Goal: Navigation & Orientation: Find specific page/section

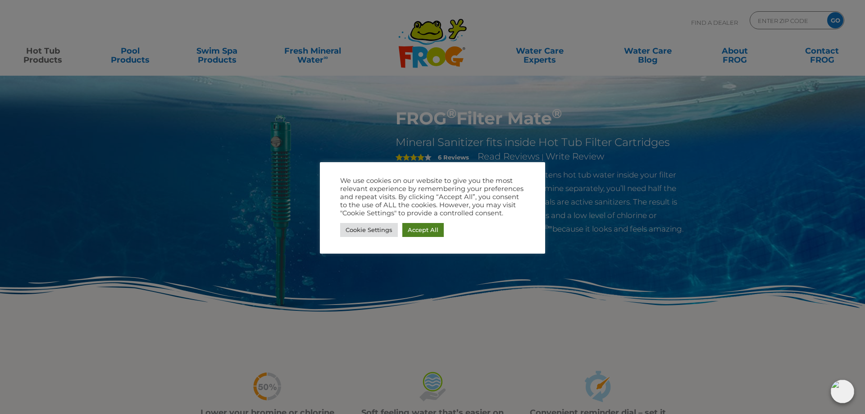
click at [419, 230] on link "Accept All" at bounding box center [422, 230] width 41 height 14
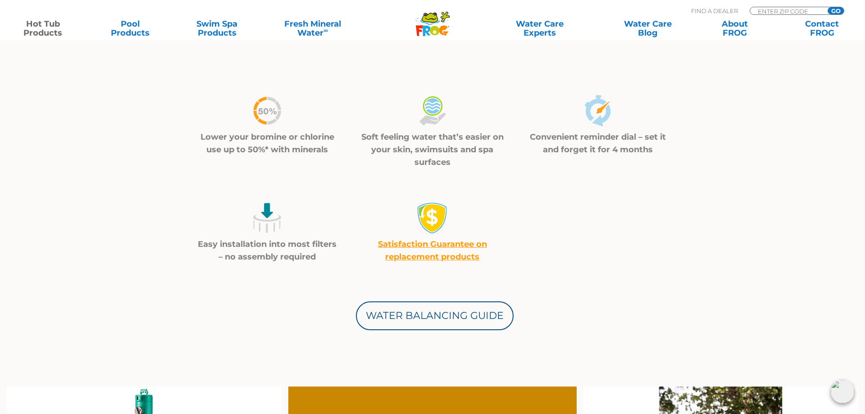
scroll to position [459, 0]
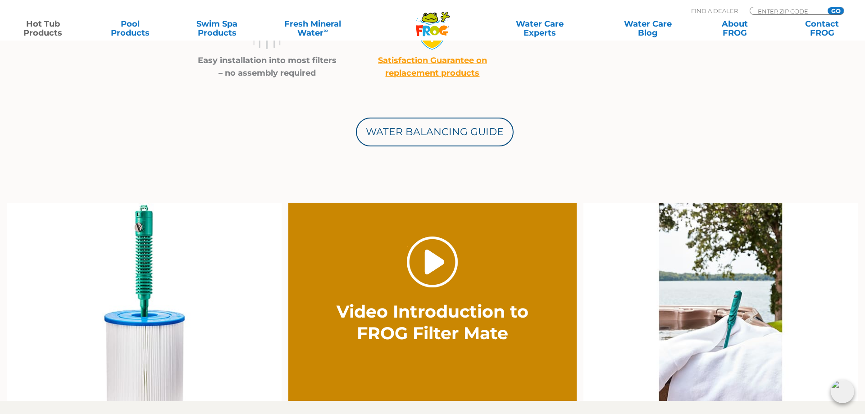
click at [446, 263] on link "." at bounding box center [432, 261] width 51 height 51
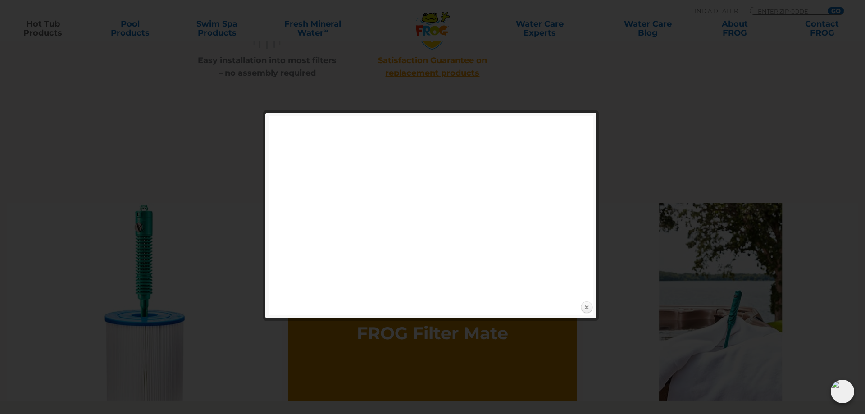
click at [587, 305] on link "Close" at bounding box center [587, 308] width 14 height 14
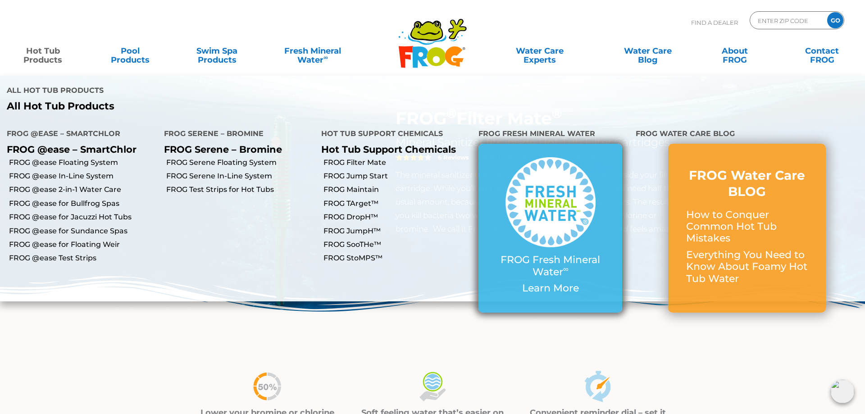
click at [551, 178] on img at bounding box center [550, 202] width 90 height 90
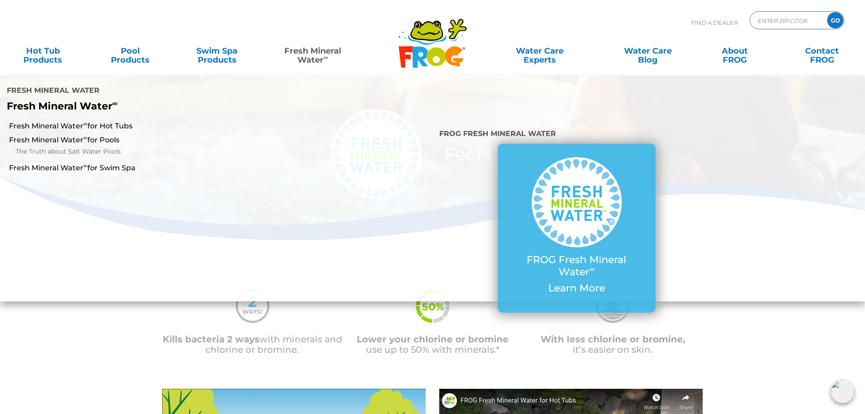
click at [300, 56] on link "Fresh Mineral Water ∞" at bounding box center [312, 51] width 85 height 18
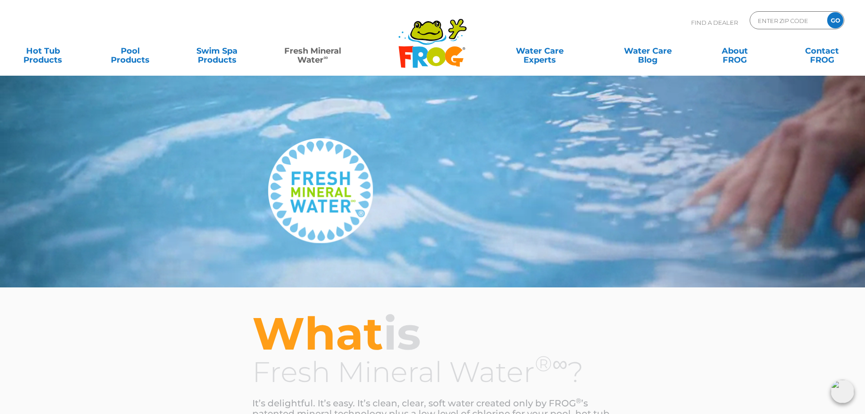
click at [446, 37] on icon at bounding box center [427, 39] width 38 height 11
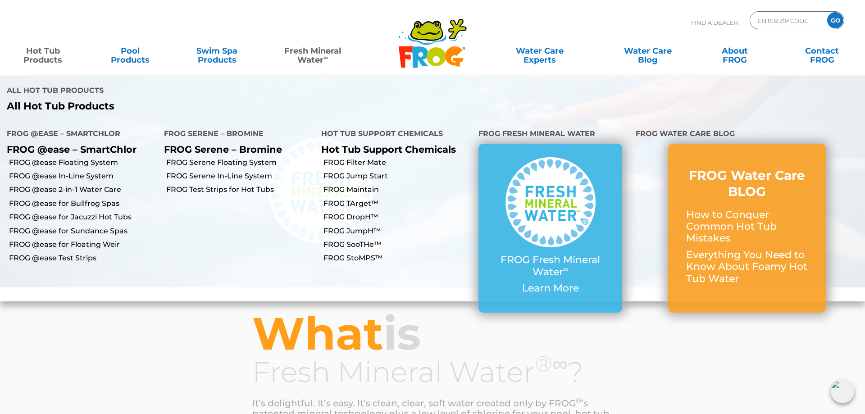
click at [47, 51] on link "Hot Tub Products" at bounding box center [43, 51] width 68 height 18
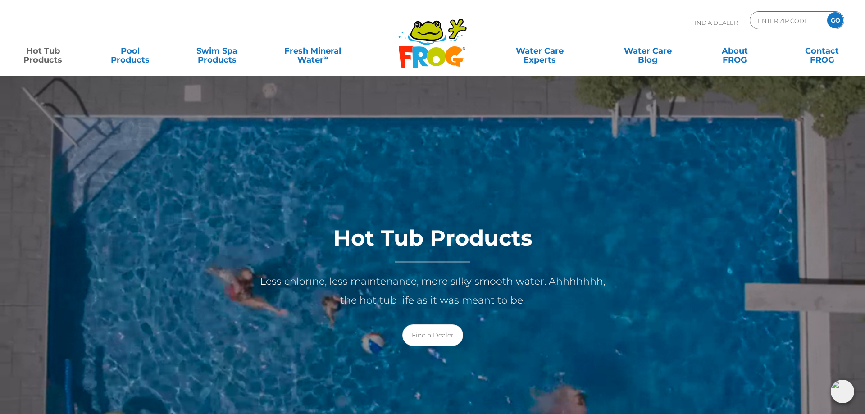
click at [47, 51] on link "Hot Tub Products" at bounding box center [43, 51] width 68 height 18
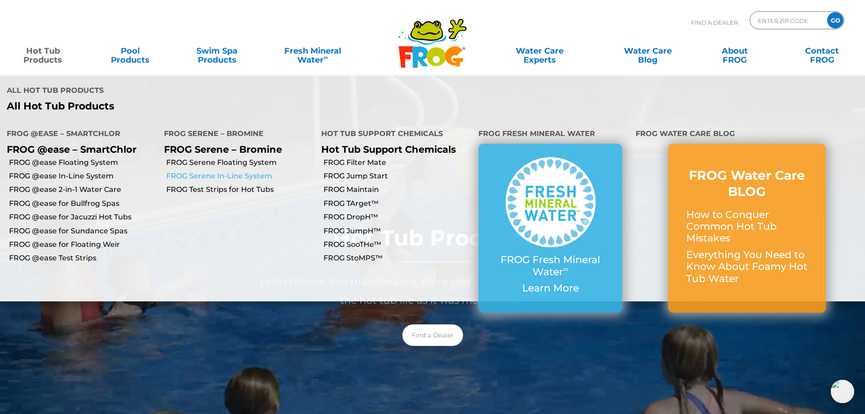
click at [259, 171] on link "FROG Serene In-Line System" at bounding box center [240, 176] width 148 height 10
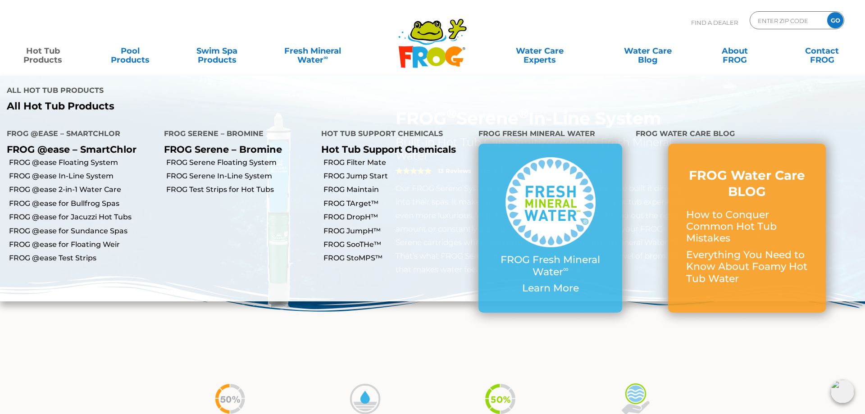
click at [34, 45] on link "Hot Tub Products" at bounding box center [43, 51] width 68 height 18
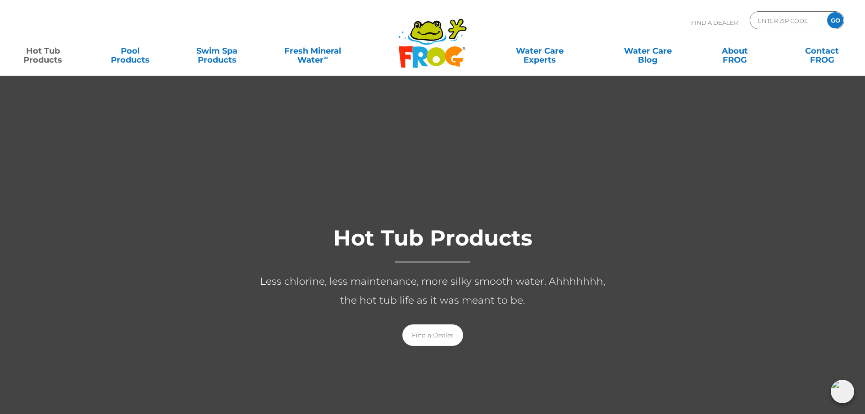
click at [36, 47] on link "Hot Tub Products" at bounding box center [43, 51] width 68 height 18
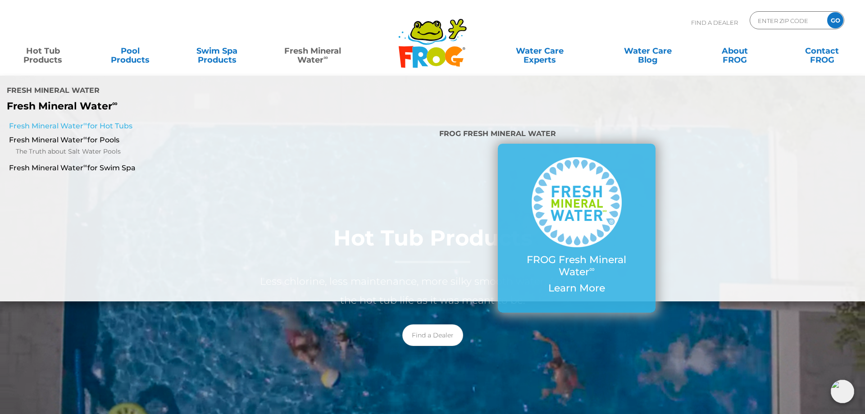
click at [102, 121] on link "Fresh Mineral Water ∞ for Hot Tubs" at bounding box center [148, 126] width 279 height 10
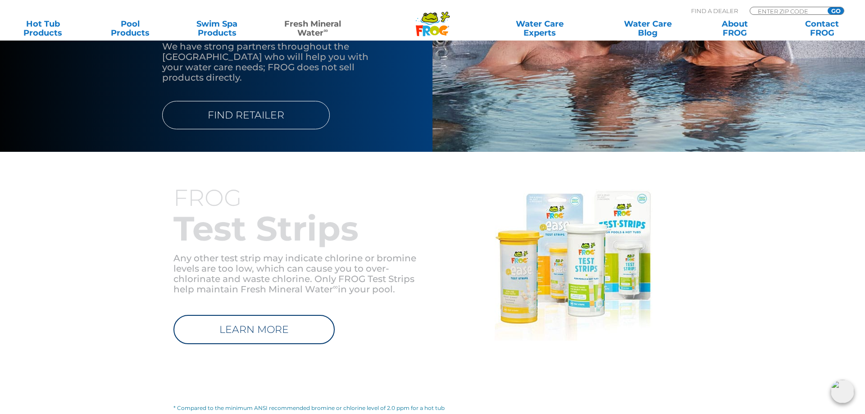
scroll to position [827, 0]
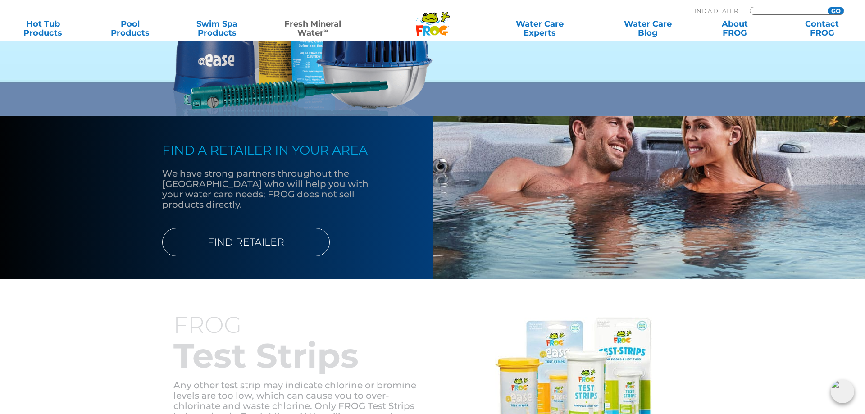
click at [774, 11] on input "Zip Code Form" at bounding box center [787, 11] width 61 height 8
type input "30097"
click at [836, 7] on div "30097 GO" at bounding box center [797, 11] width 95 height 8
click at [836, 10] on input "GO" at bounding box center [836, 10] width 16 height 7
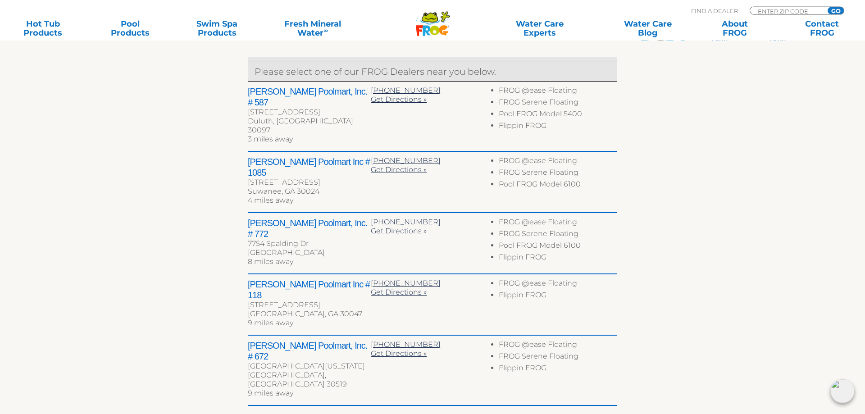
scroll to position [368, 0]
